Goal: Information Seeking & Learning: Learn about a topic

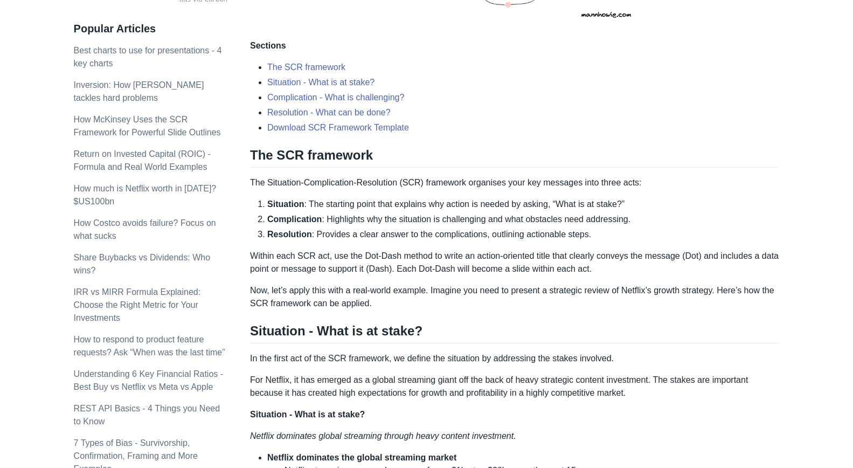
scroll to position [243, 0]
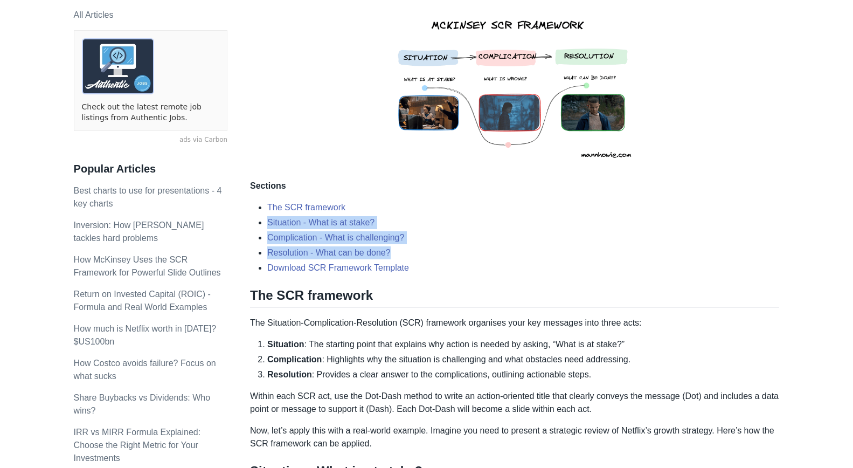
drag, startPoint x: 437, startPoint y: 230, endPoint x: 265, endPoint y: 201, distance: 174.4
click at [265, 201] on ul "The SCR framework Situation - What is at stake? Complication - What is challeng…" at bounding box center [514, 237] width 529 height 73
copy ul "Situation - What is at stake? Complication - What is challenging? Resolution - …"
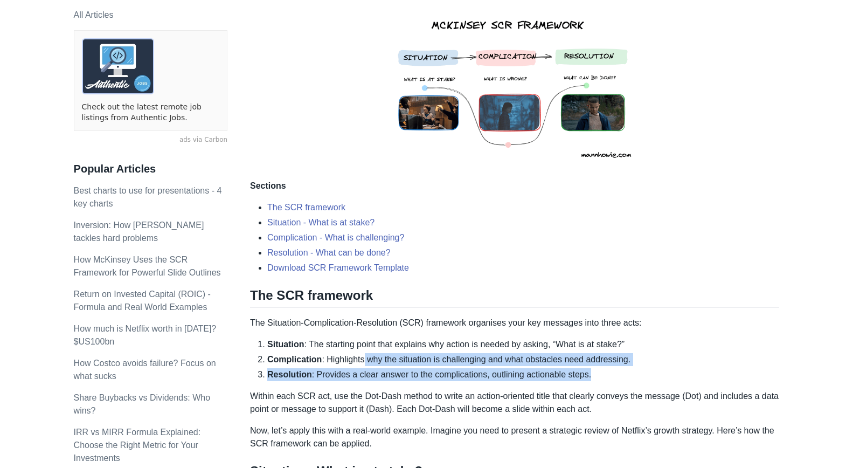
drag, startPoint x: 614, startPoint y: 354, endPoint x: 365, endPoint y: 339, distance: 249.0
click at [365, 339] on ol "Situation : The starting point that explains why action is needed by asking, “W…" at bounding box center [514, 359] width 529 height 43
click at [451, 424] on p "Now, let’s apply this with a real-world example. Imagine you need to present a …" at bounding box center [514, 437] width 529 height 26
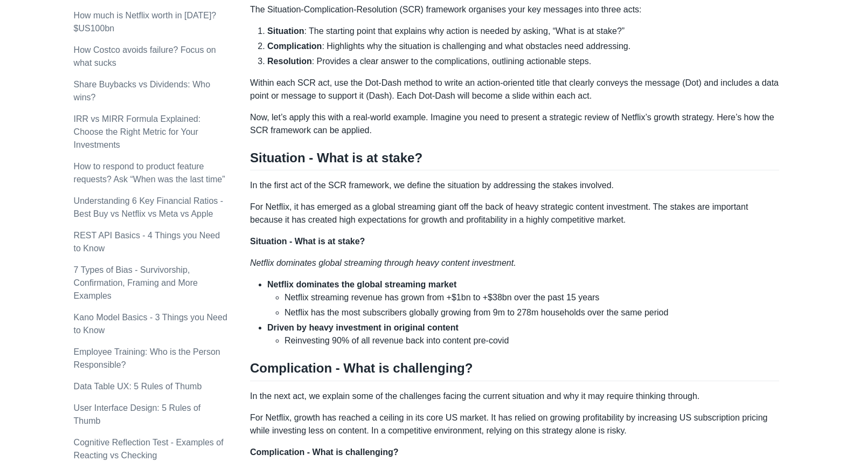
scroll to position [305, 0]
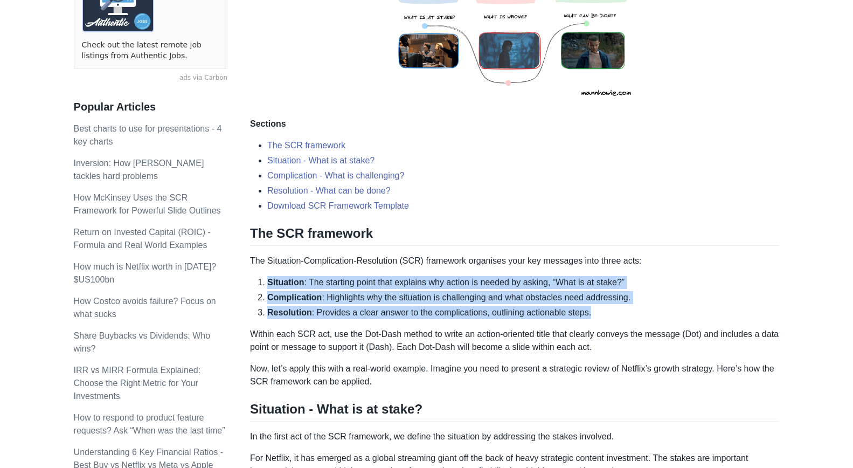
drag, startPoint x: 614, startPoint y: 289, endPoint x: 252, endPoint y: 262, distance: 363.3
click at [252, 276] on ol "Situation : The starting point that explains why action is needed by asking, “W…" at bounding box center [514, 297] width 529 height 43
copy ol "Situation : The starting point that explains why action is needed by asking, “W…"
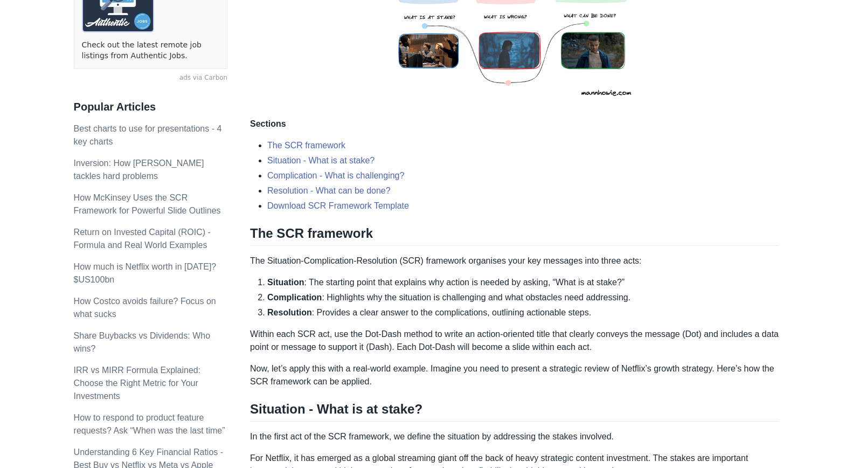
scroll to position [0, 0]
